Goal: Task Accomplishment & Management: Manage account settings

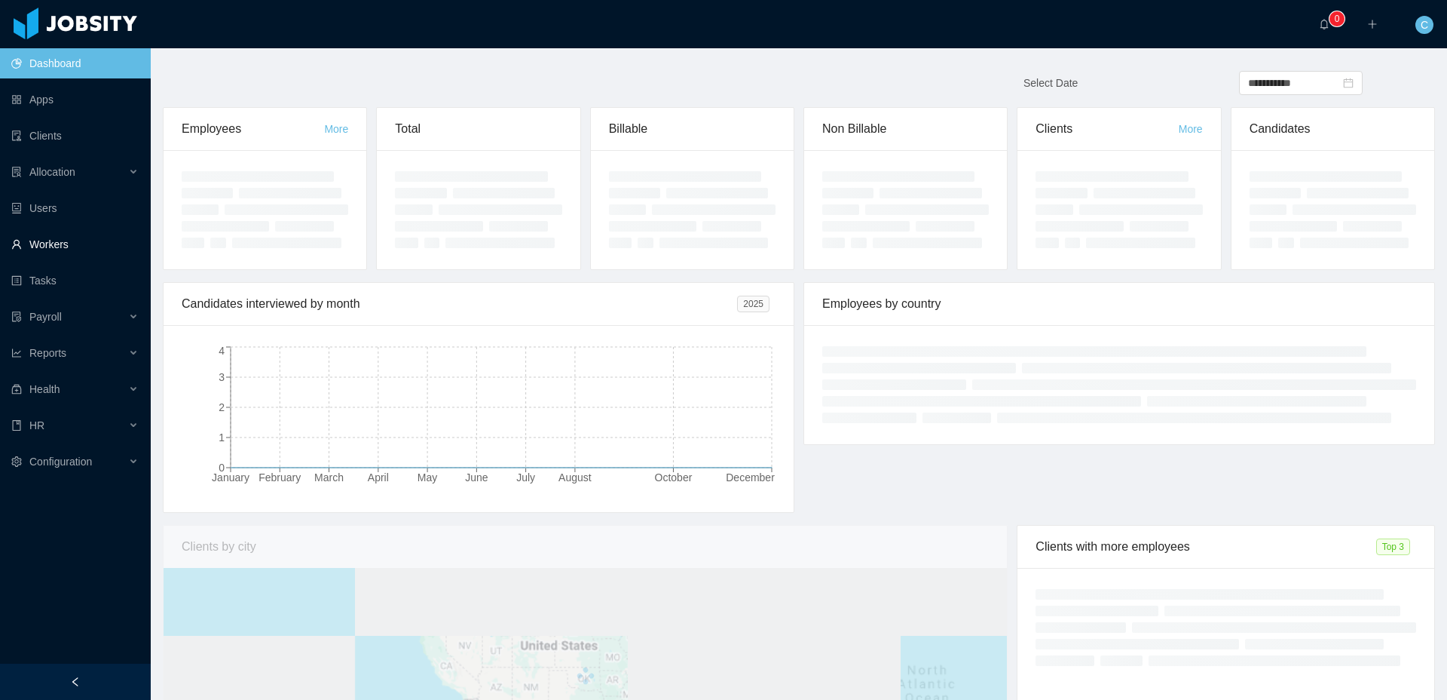
click at [81, 240] on link "Workers" at bounding box center [74, 244] width 127 height 30
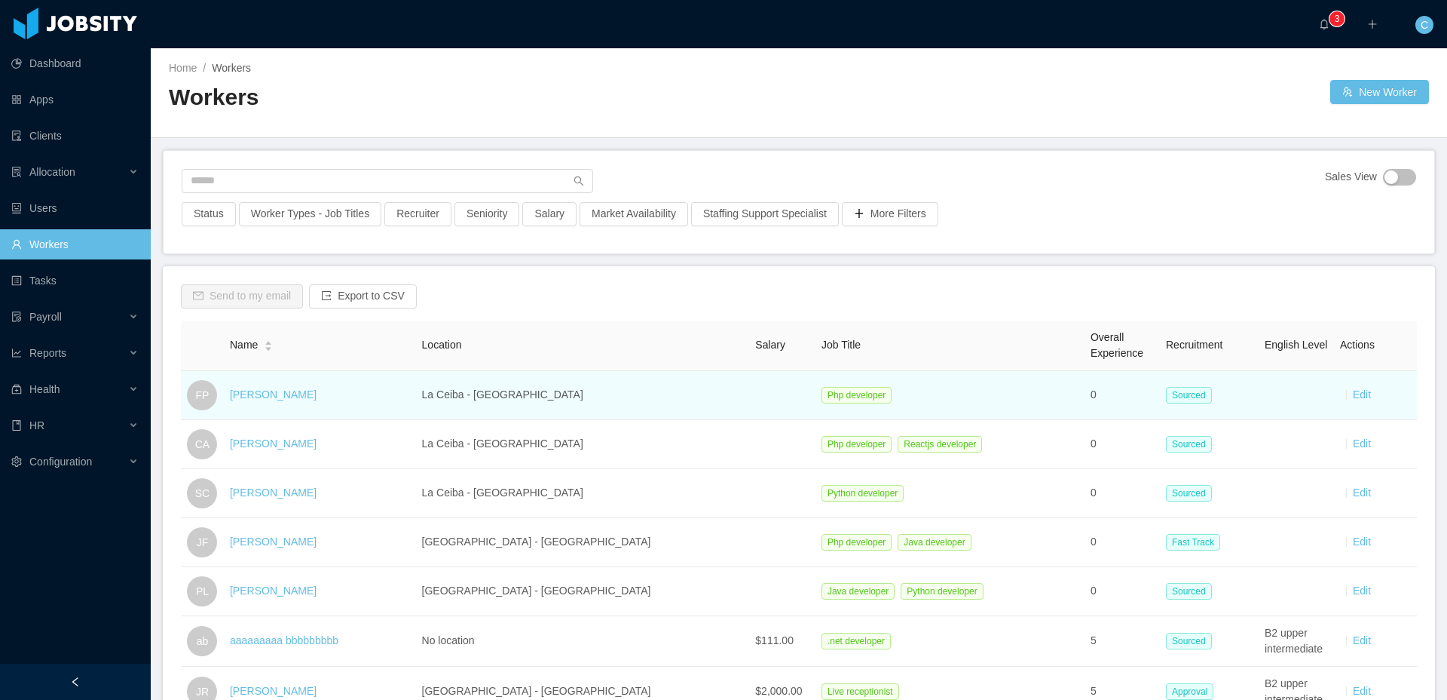
click at [1369, 402] on td "Edit" at bounding box center [1375, 395] width 83 height 49
click at [1362, 397] on link "Edit" at bounding box center [1362, 394] width 18 height 12
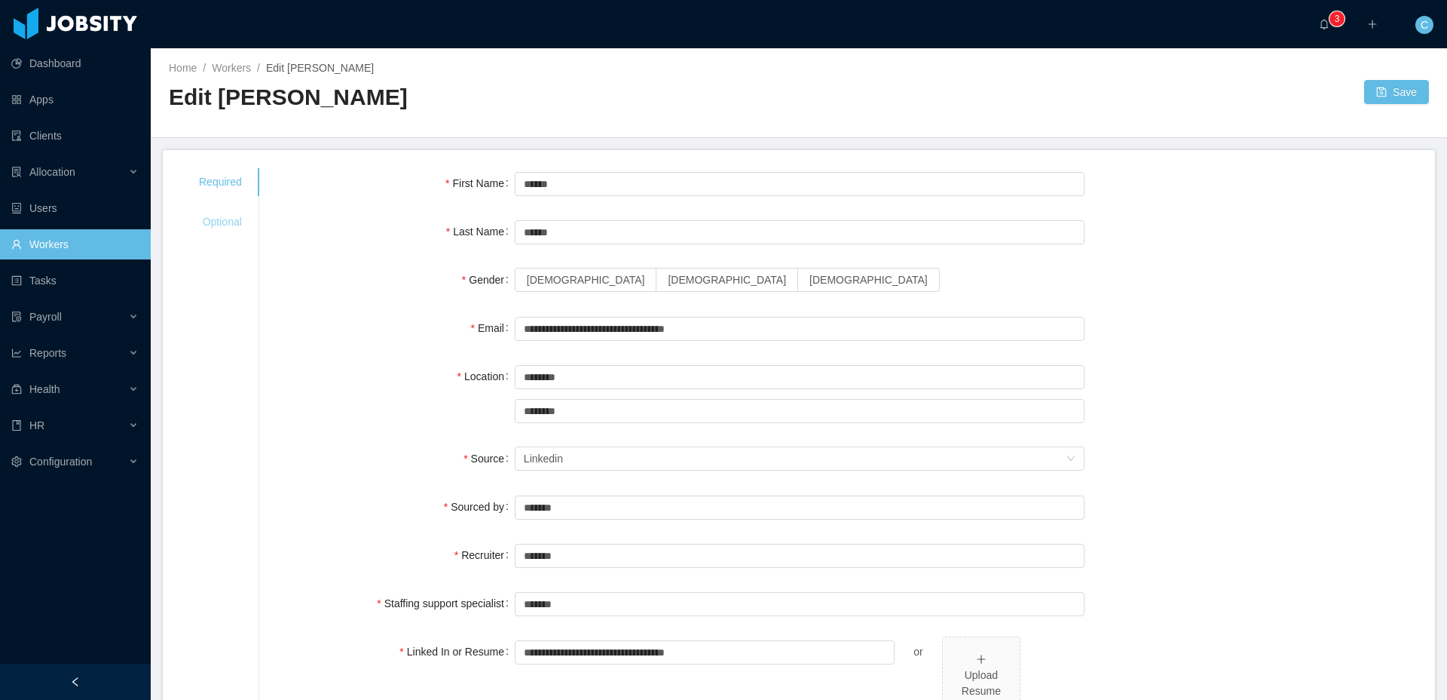
click at [210, 210] on div "Optional" at bounding box center [220, 222] width 79 height 28
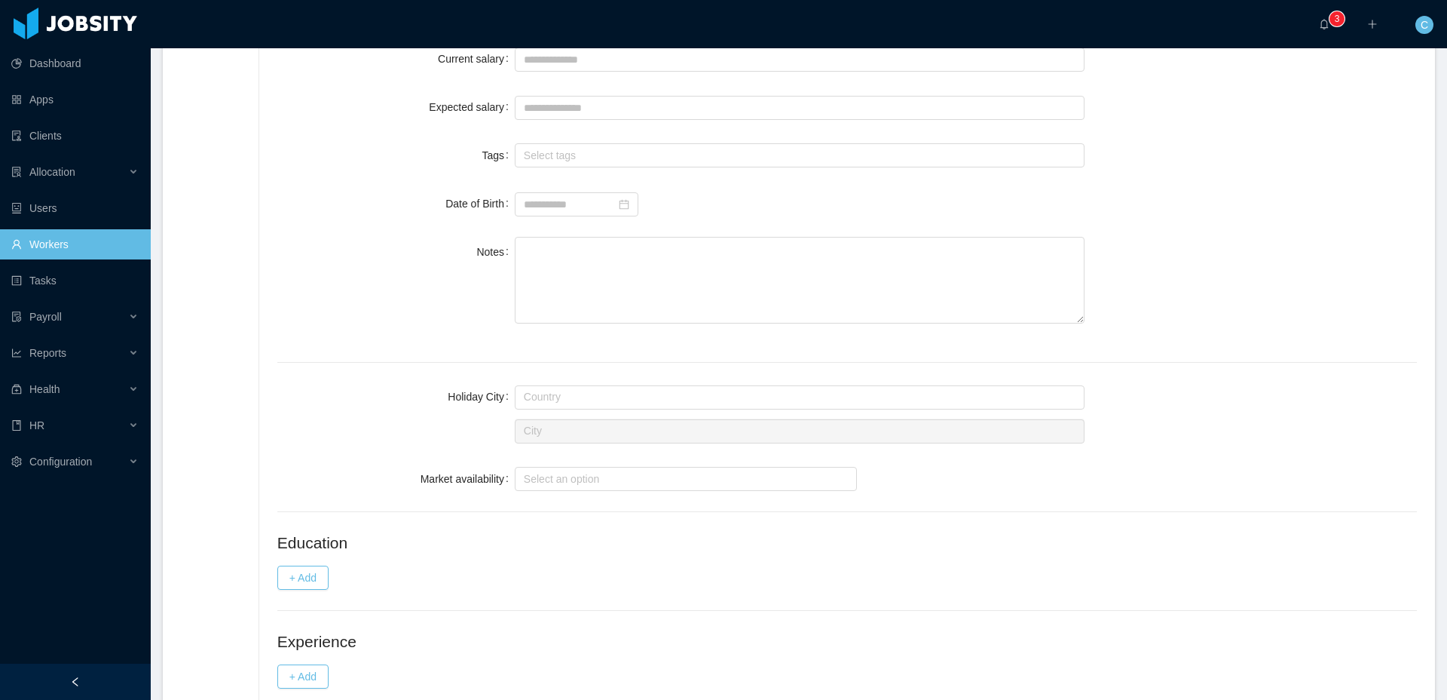
scroll to position [620, 0]
click at [314, 574] on button "+ Add" at bounding box center [302, 582] width 51 height 24
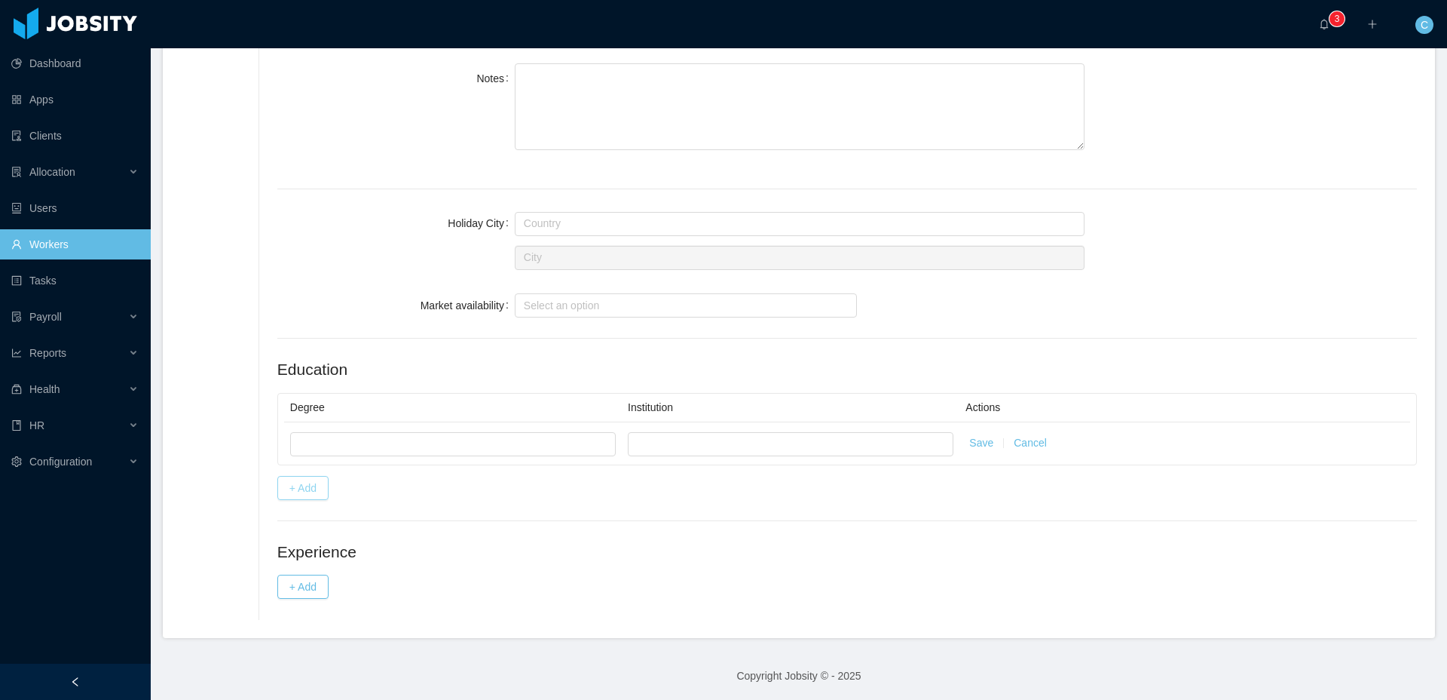
scroll to position [800, 0]
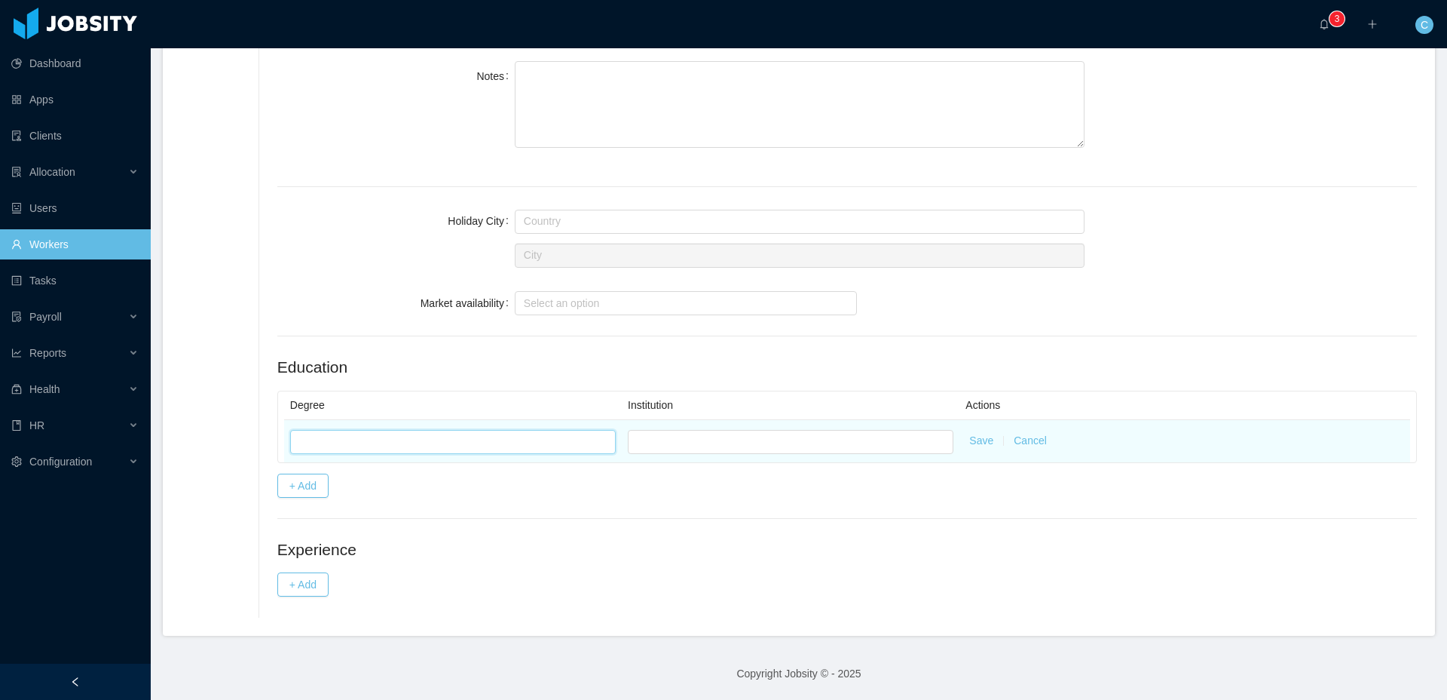
click at [400, 442] on input "text" at bounding box center [453, 442] width 326 height 24
type input "*"
type input "*********"
type input "**********"
click at [983, 443] on button "Save" at bounding box center [982, 441] width 24 height 16
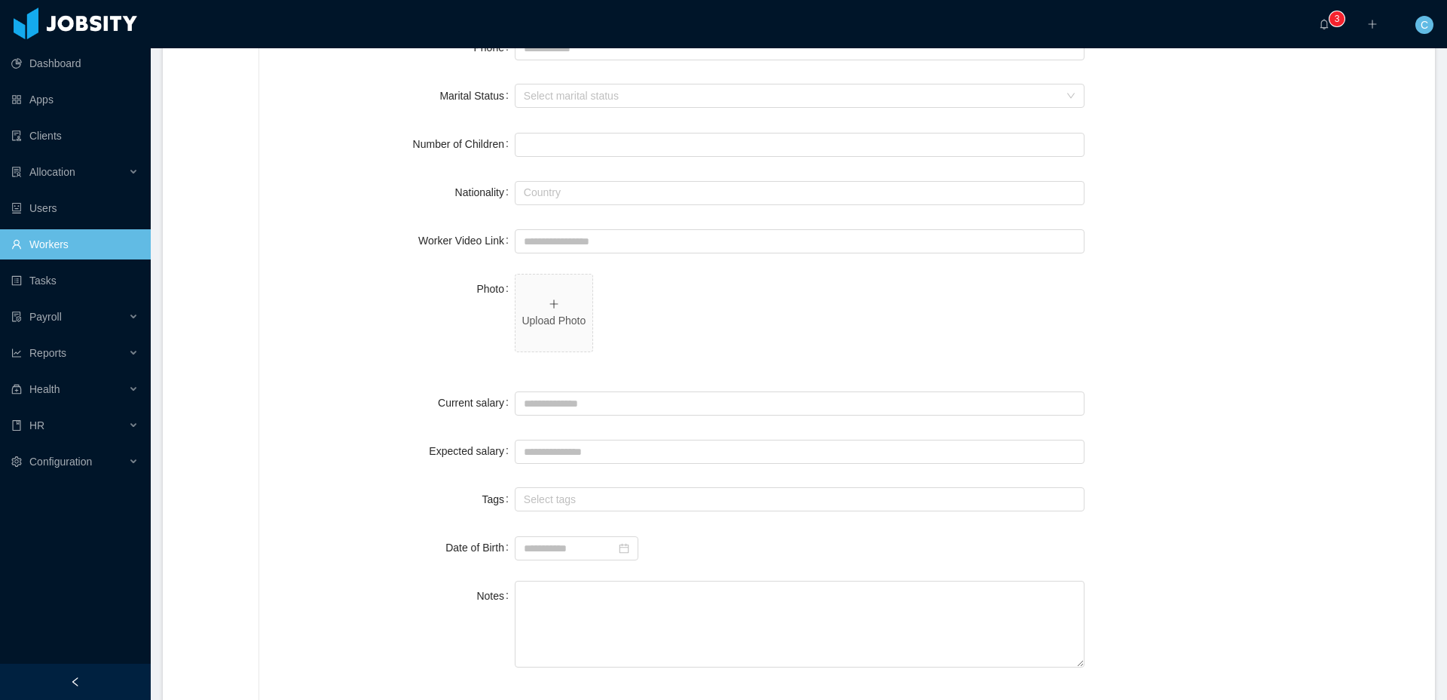
scroll to position [0, 0]
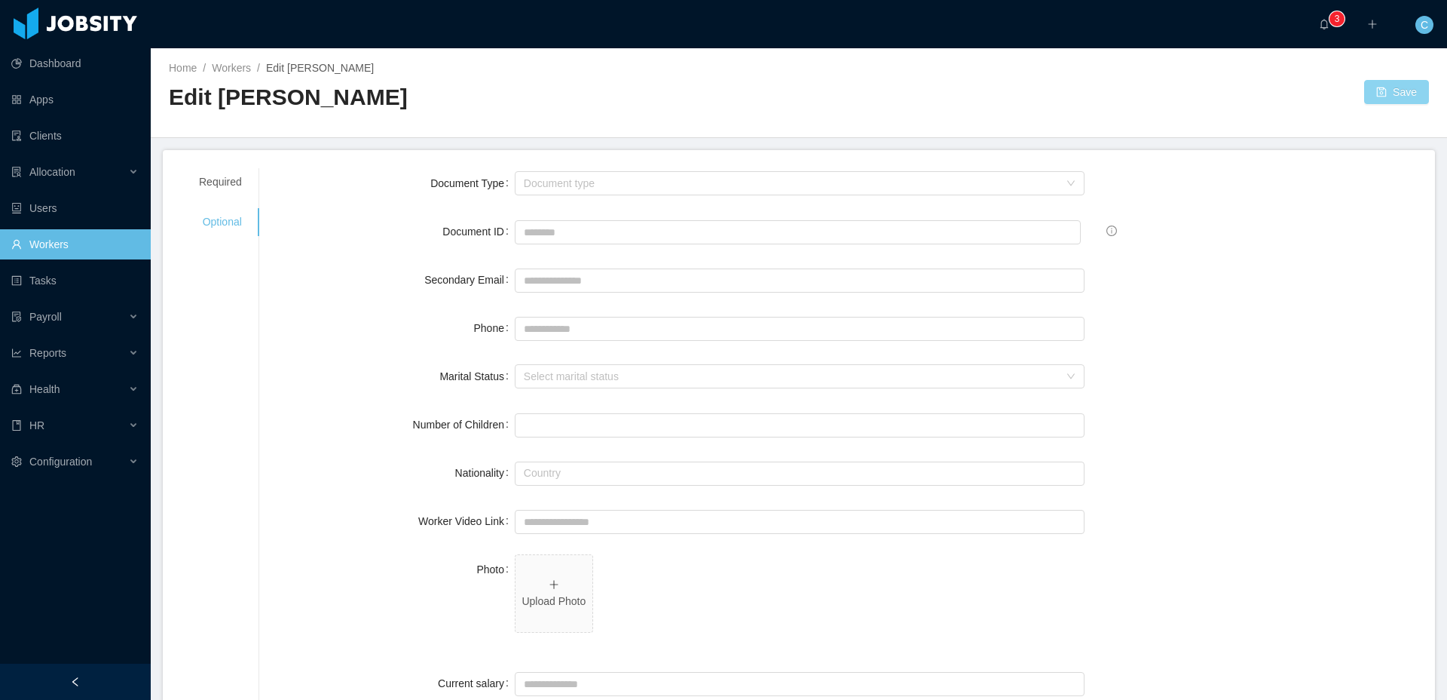
click at [1381, 93] on button "Save" at bounding box center [1397, 92] width 65 height 24
click at [220, 176] on div "Required" at bounding box center [220, 182] width 79 height 28
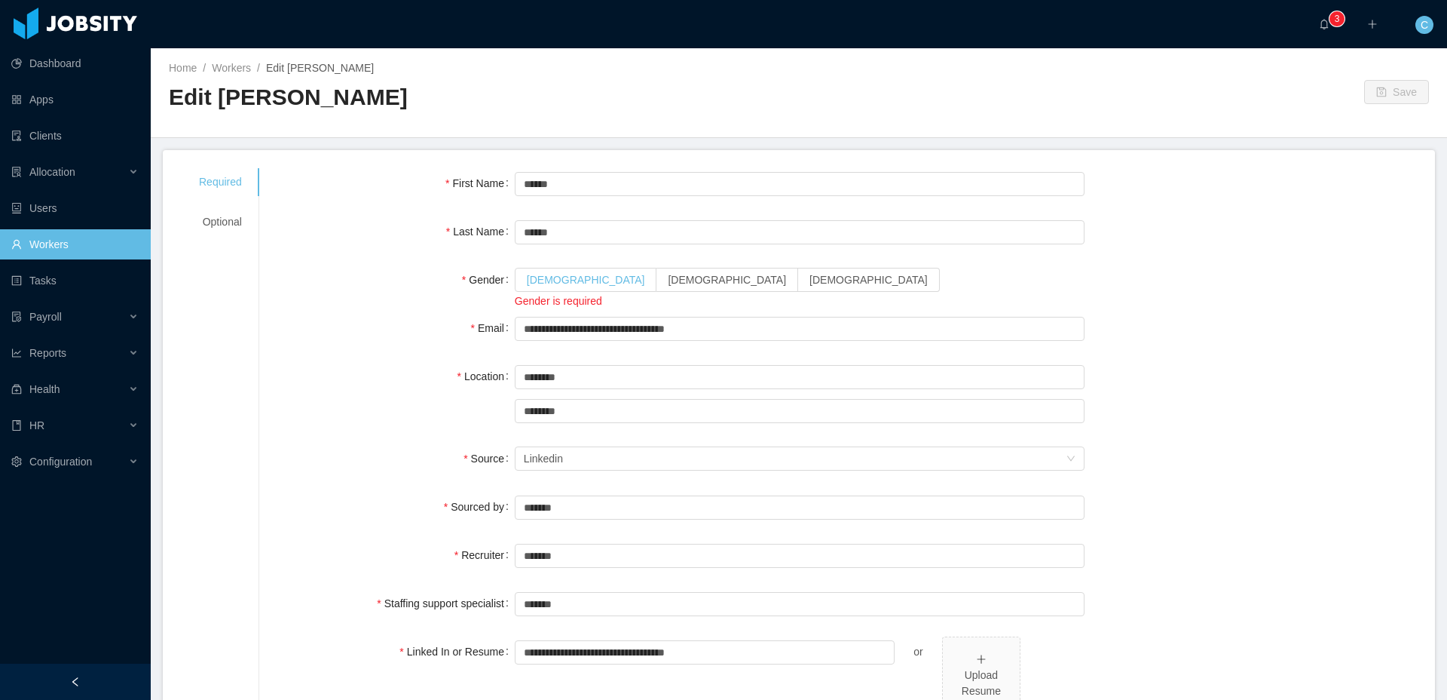
click at [550, 287] on label "Female" at bounding box center [586, 280] width 142 height 24
click at [657, 283] on label "Male" at bounding box center [728, 280] width 142 height 24
drag, startPoint x: 1397, startPoint y: 96, endPoint x: 1273, endPoint y: 126, distance: 127.8
click at [1397, 96] on button "Save" at bounding box center [1397, 92] width 65 height 24
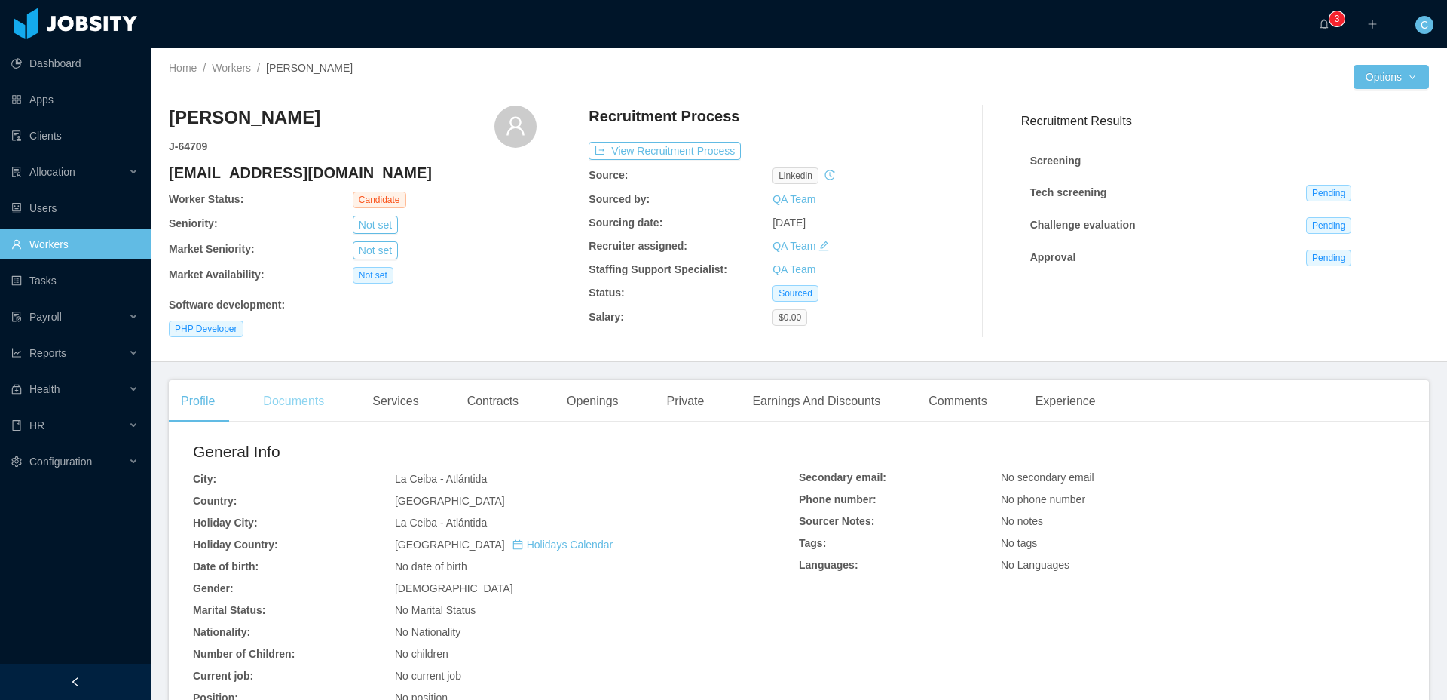
click at [326, 407] on div "Documents" at bounding box center [293, 401] width 85 height 42
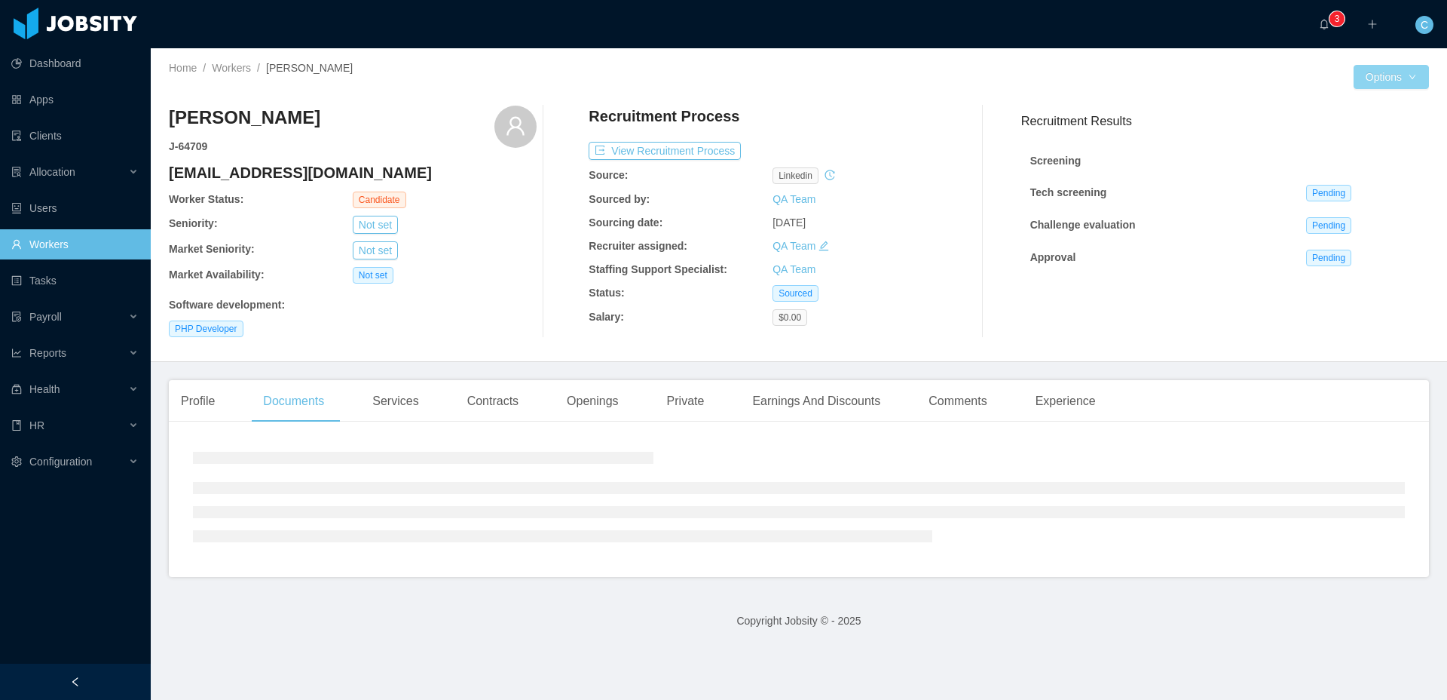
click at [1403, 79] on button "Options" at bounding box center [1391, 77] width 75 height 24
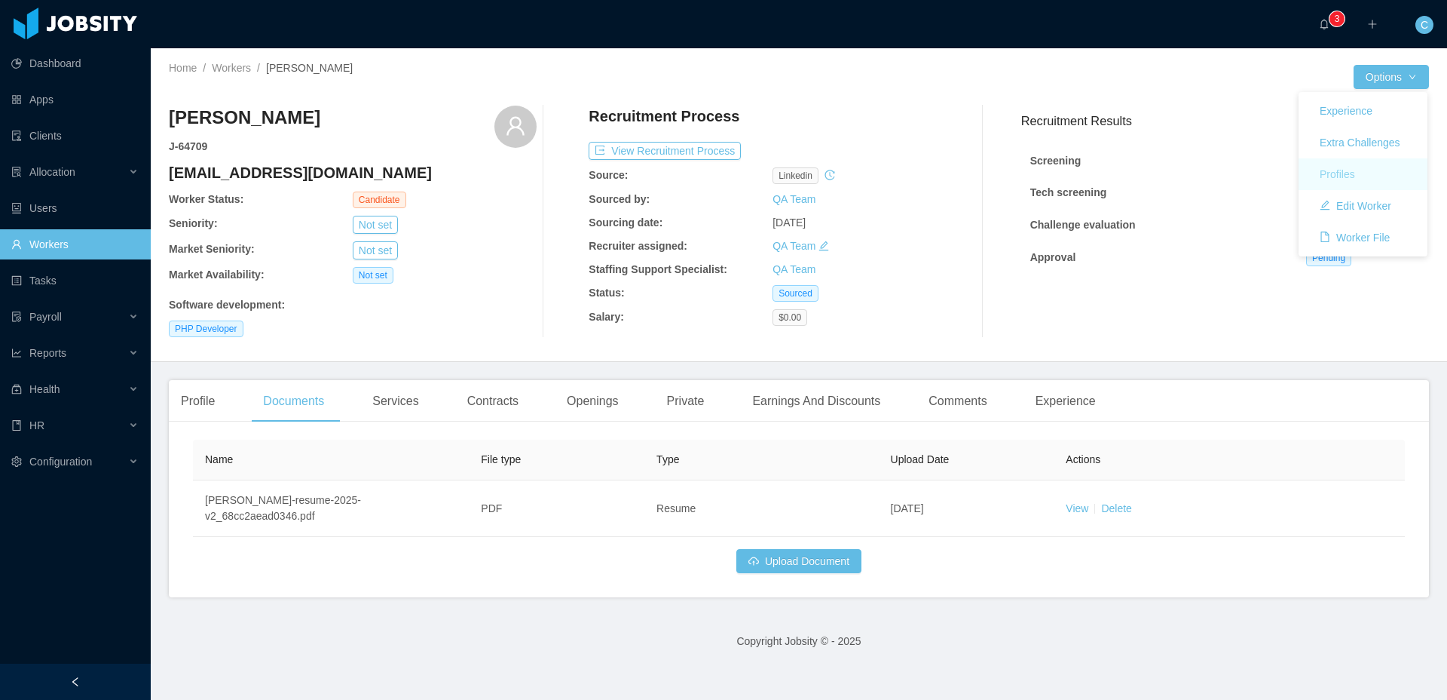
click at [1346, 173] on button "Profiles" at bounding box center [1338, 174] width 60 height 24
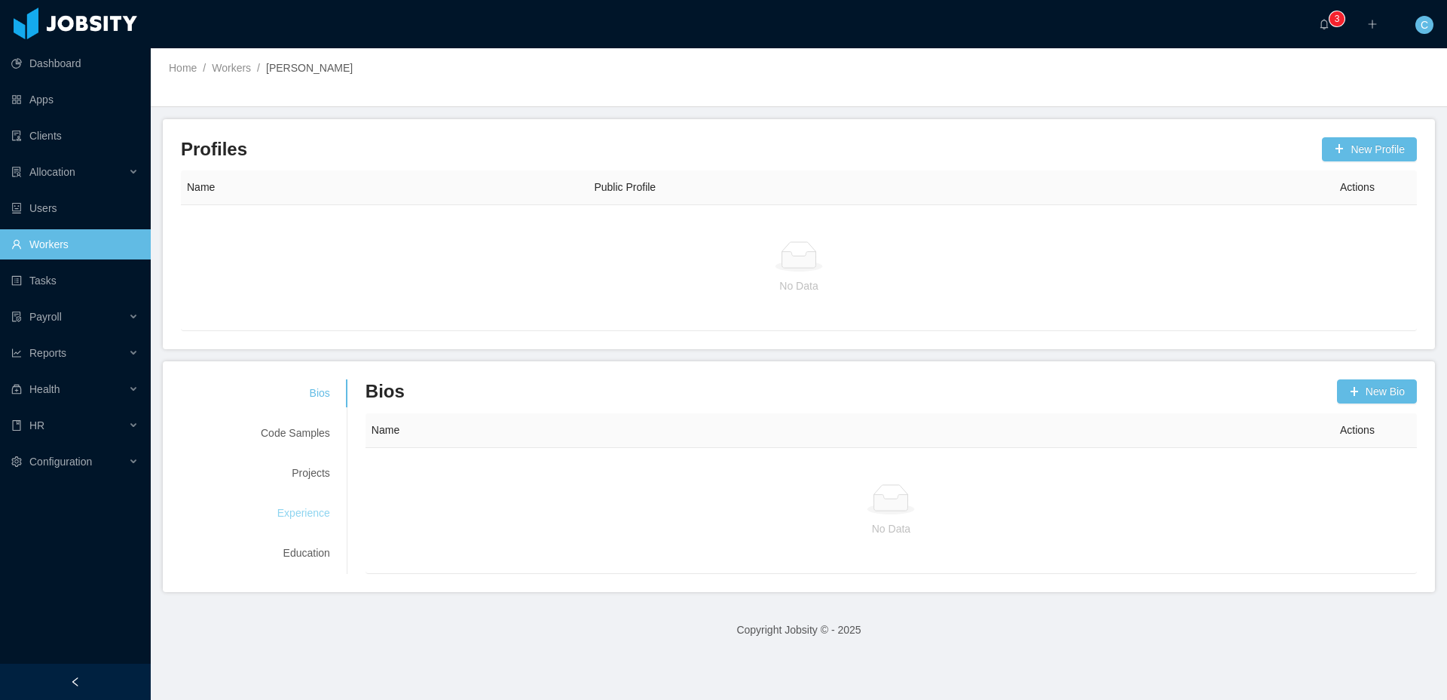
click at [315, 514] on div "Experience" at bounding box center [296, 513] width 106 height 28
click at [325, 550] on div "Education" at bounding box center [296, 553] width 106 height 28
